Goal: Information Seeking & Learning: Learn about a topic

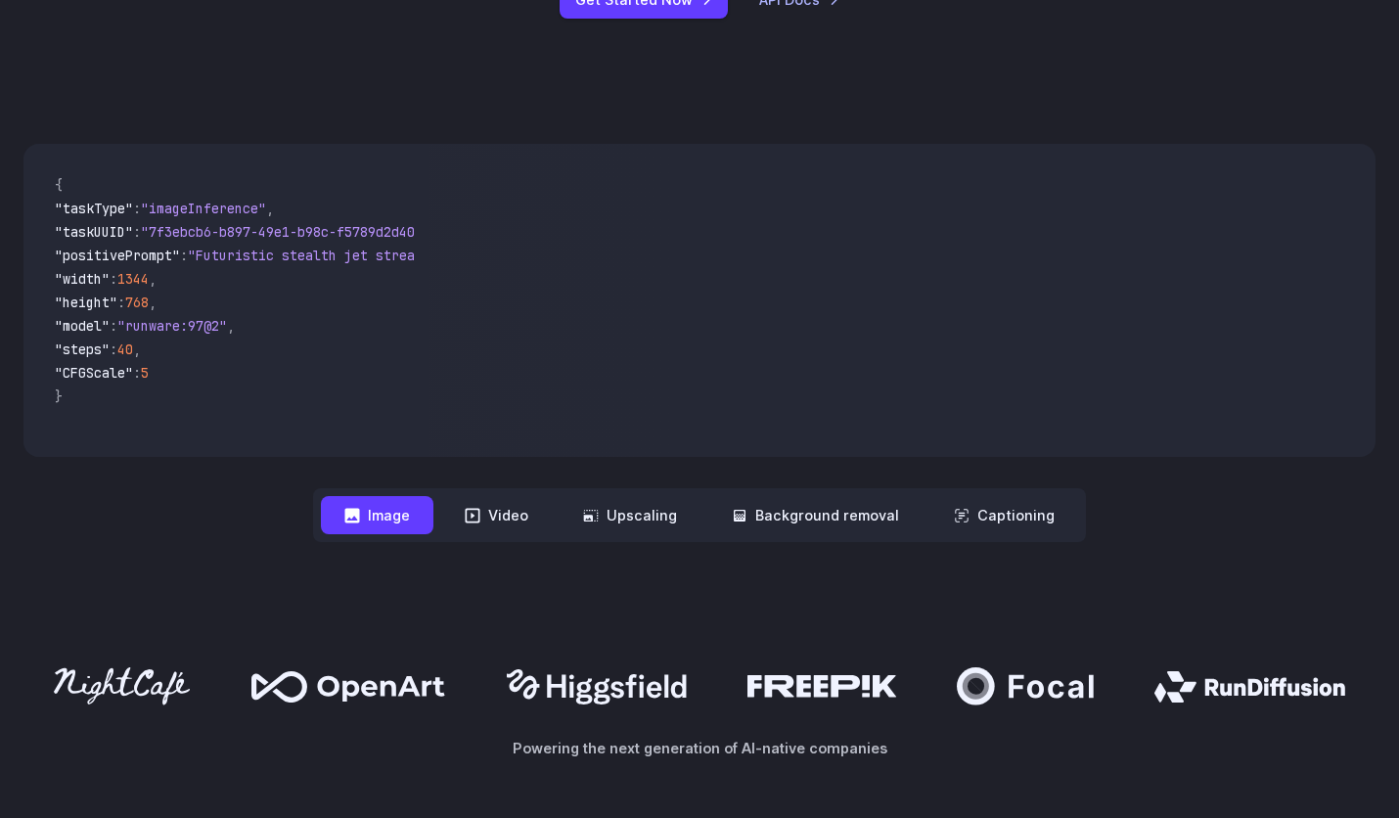
scroll to position [631, 0]
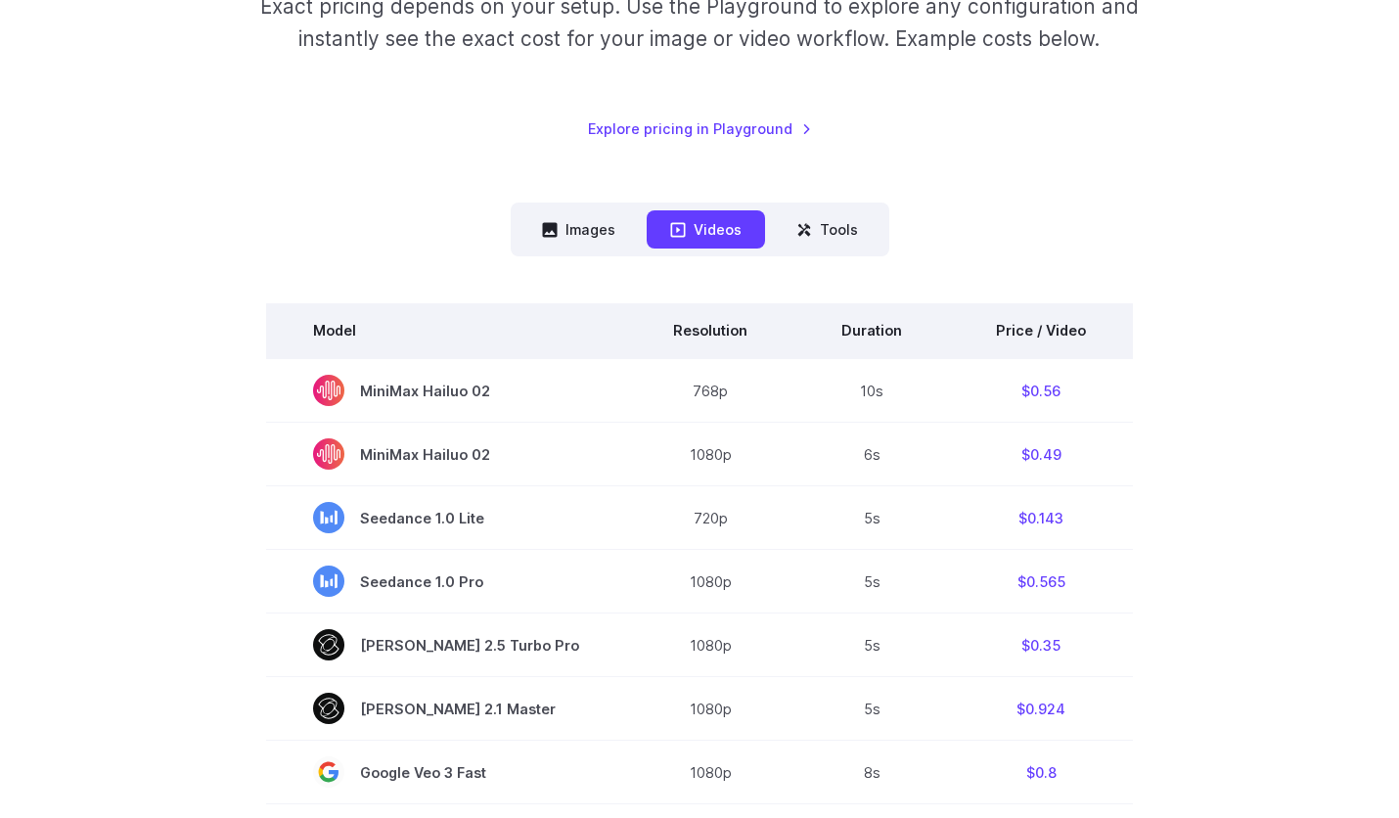
scroll to position [360, 0]
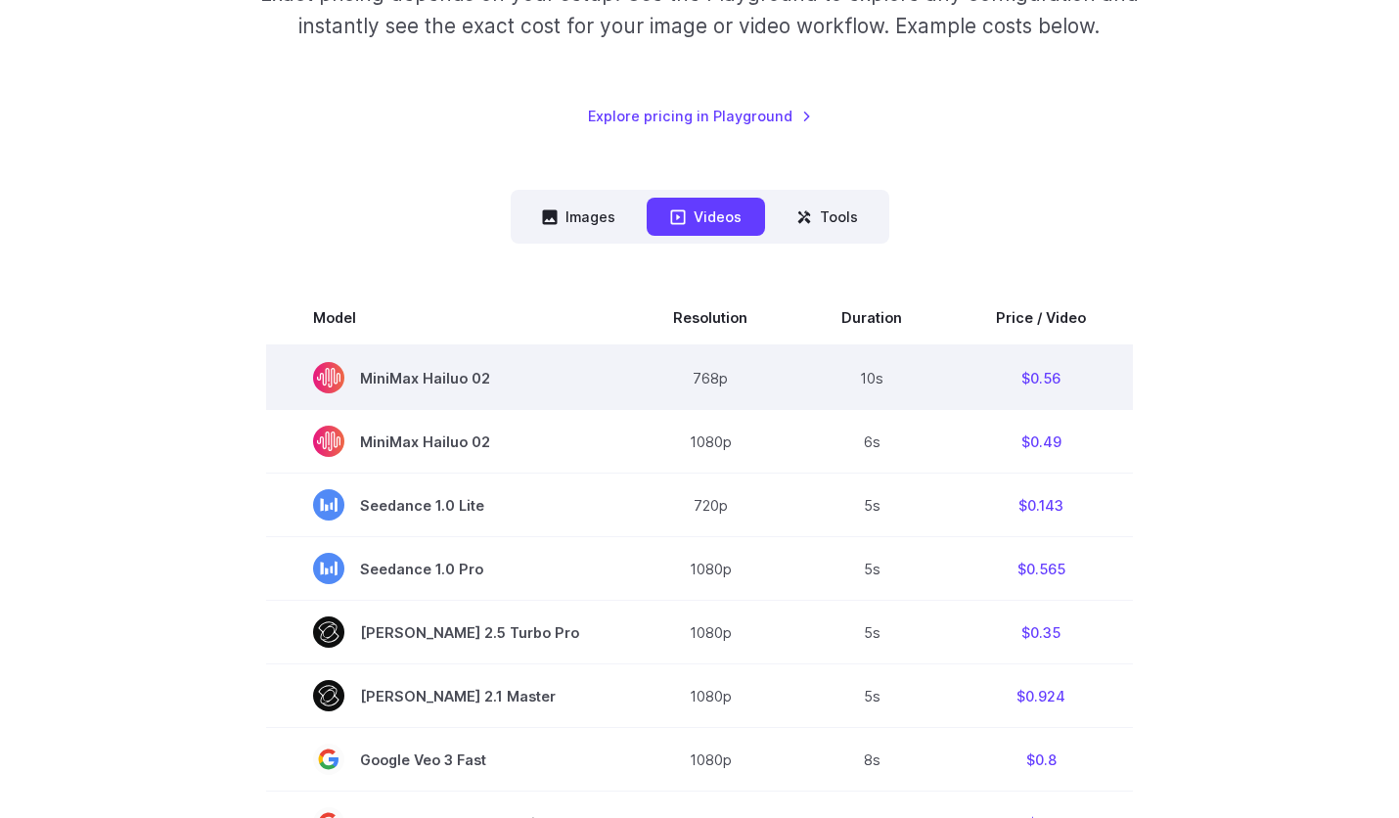
click at [1035, 375] on td "$0.56" at bounding box center [1041, 377] width 184 height 65
click at [1056, 381] on td "$0.56" at bounding box center [1041, 377] width 184 height 65
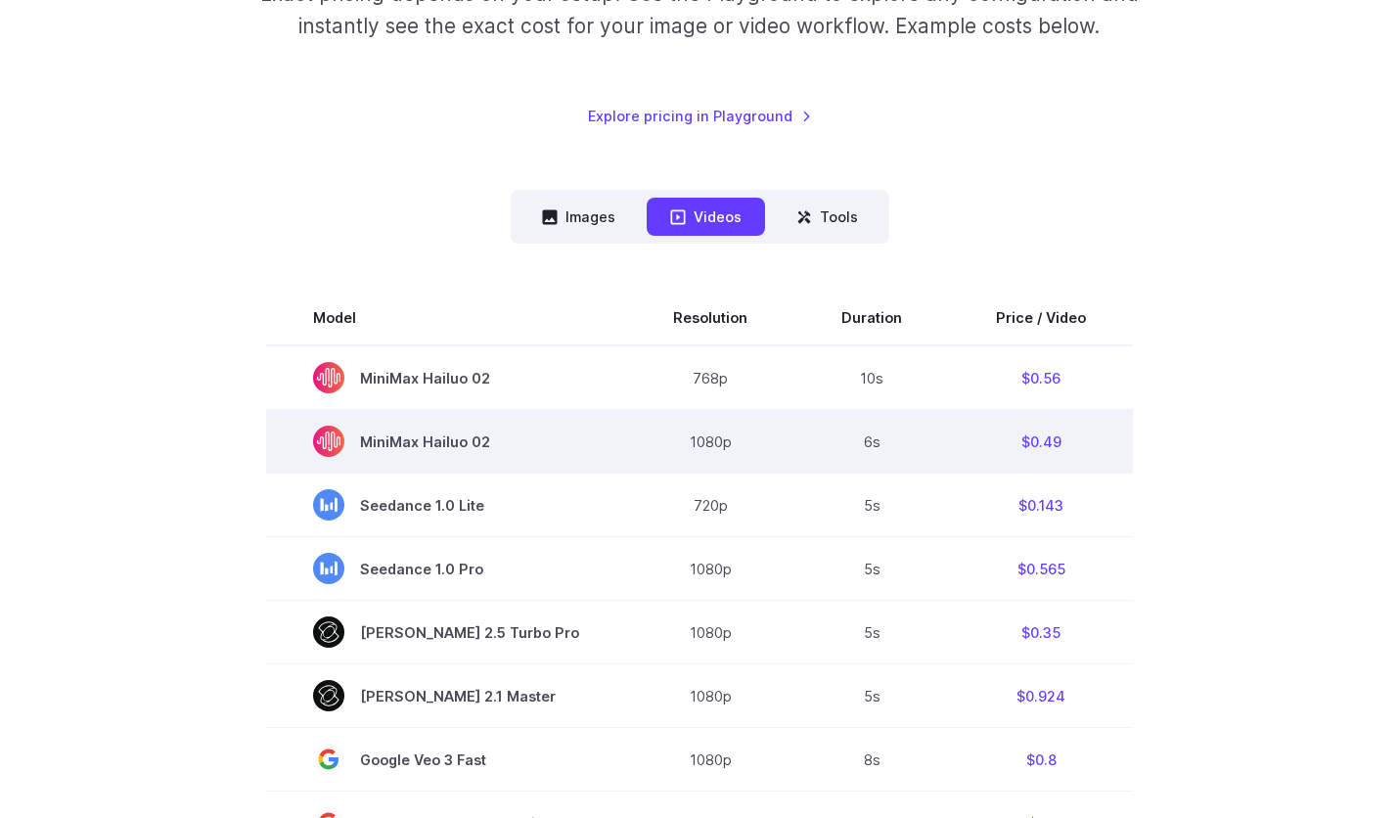
click at [1039, 433] on td "$0.49" at bounding box center [1041, 442] width 184 height 64
click at [1040, 448] on td "$0.49" at bounding box center [1041, 442] width 184 height 64
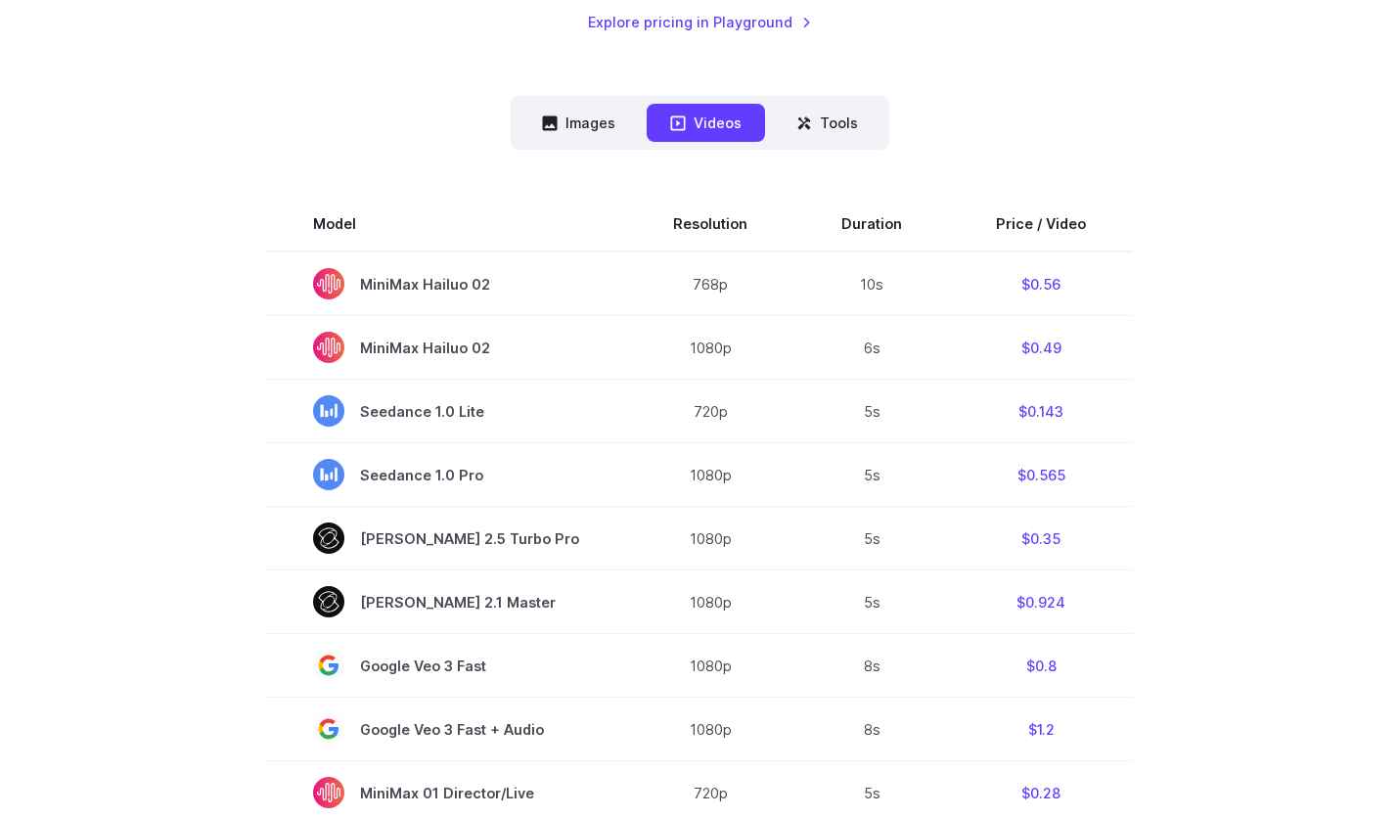
scroll to position [423, 0]
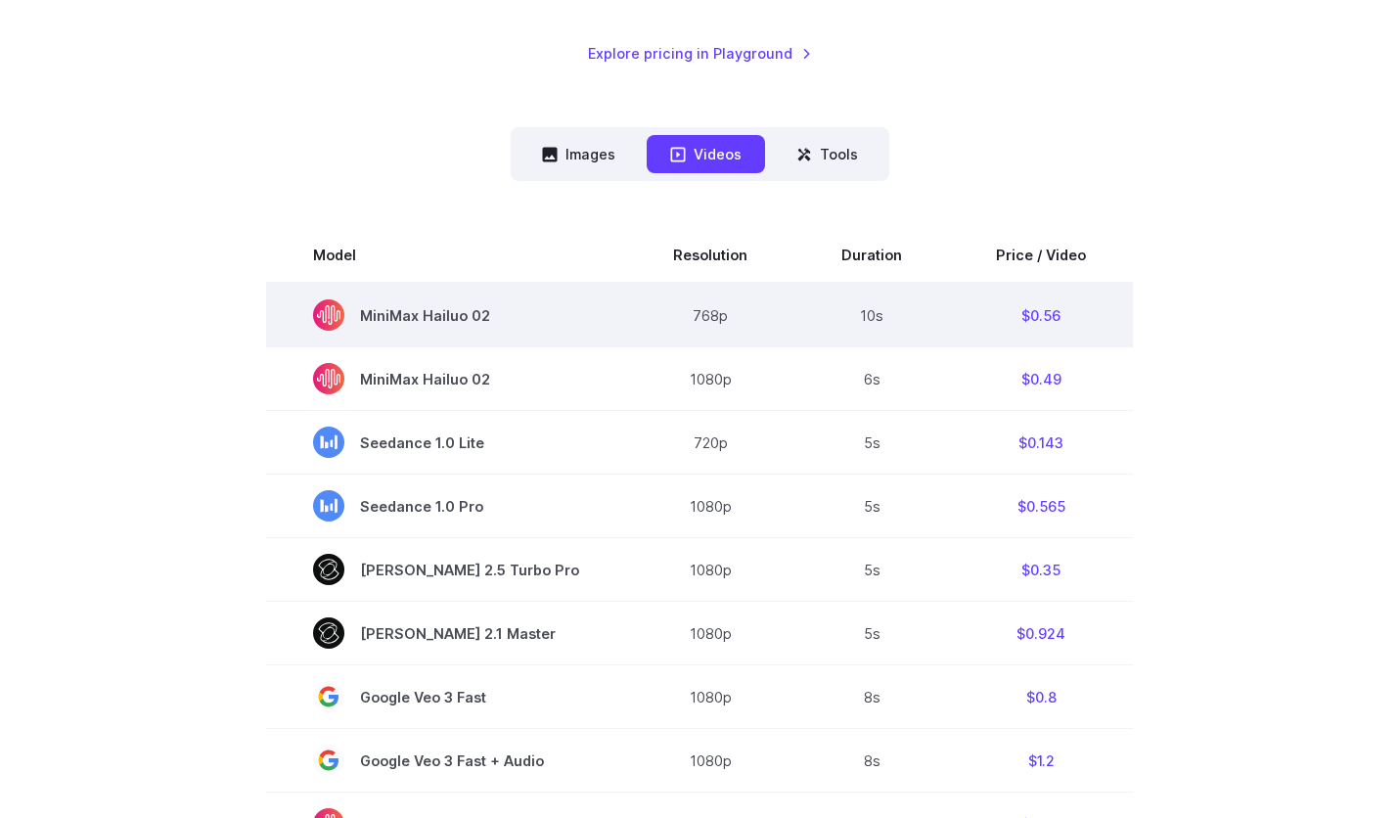
click at [704, 319] on td "768p" at bounding box center [710, 315] width 168 height 65
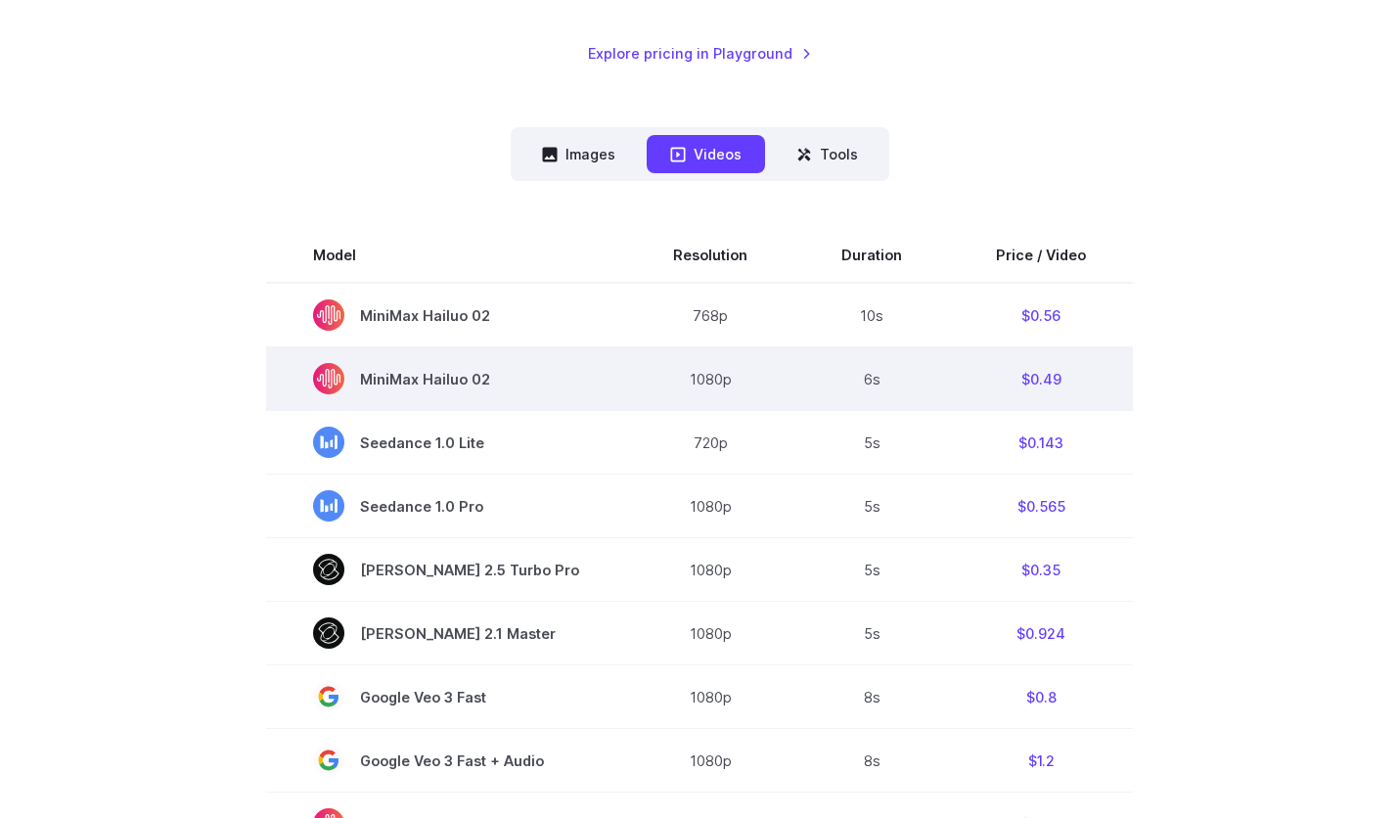
click at [704, 385] on td "1080p" at bounding box center [710, 379] width 168 height 64
click at [711, 379] on td "1080p" at bounding box center [710, 379] width 168 height 64
click at [1034, 384] on td "$0.49" at bounding box center [1041, 379] width 184 height 64
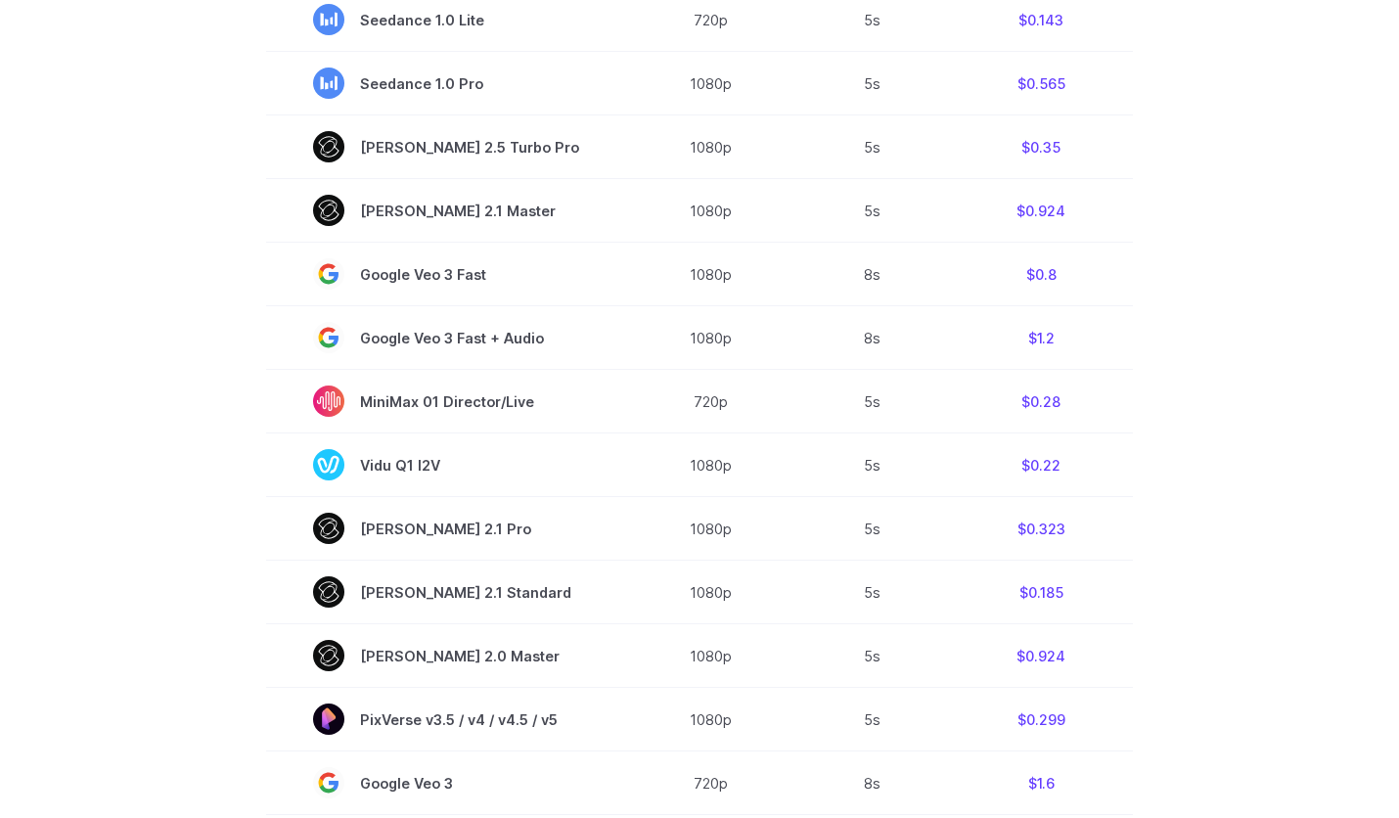
scroll to position [626, 0]
